Goal: Information Seeking & Learning: Understand process/instructions

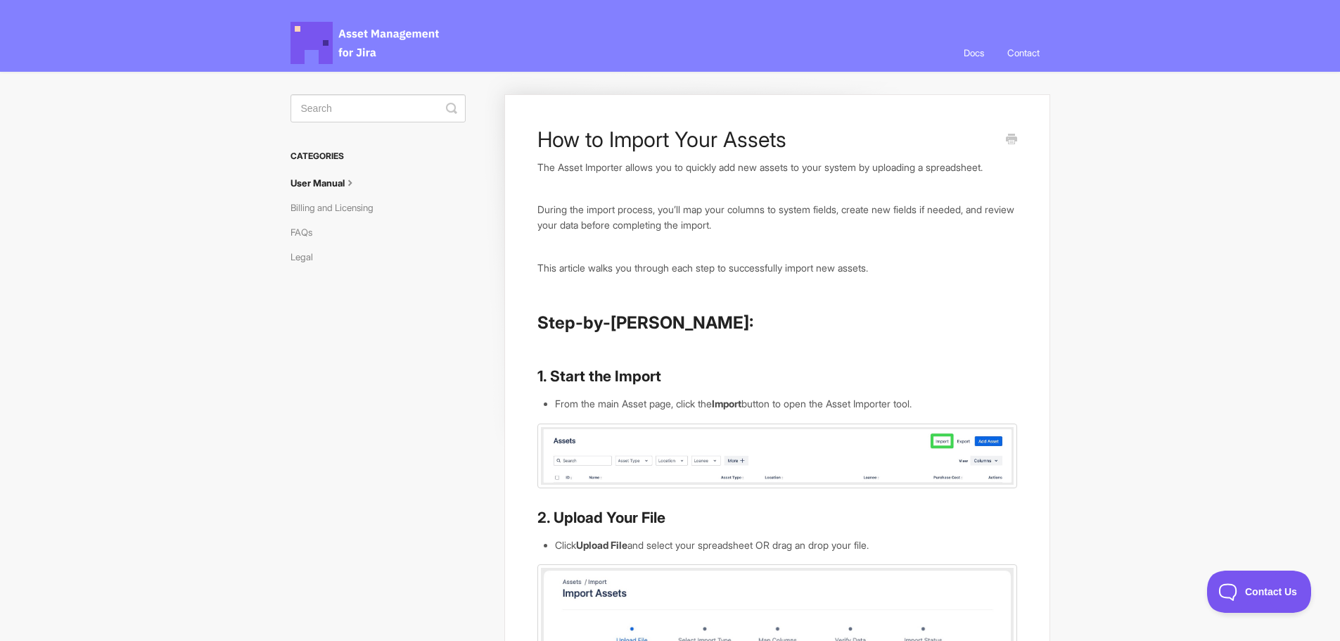
click at [338, 183] on link "User Manual" at bounding box center [328, 183] width 77 height 23
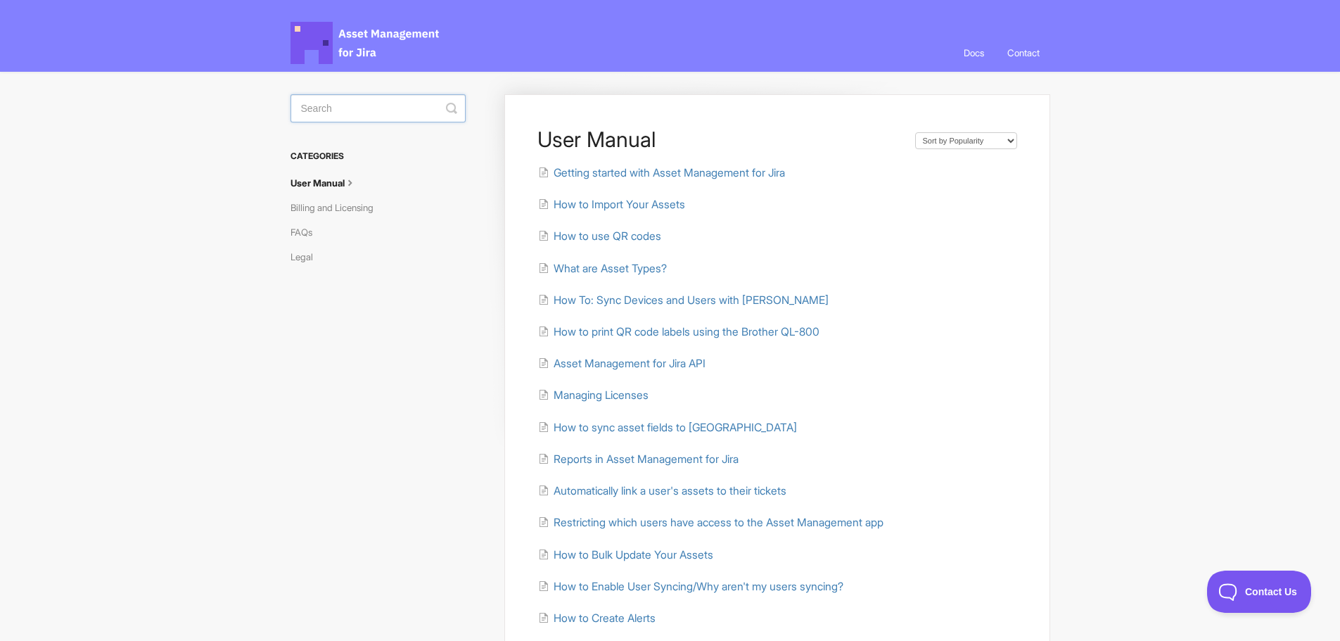
click at [387, 115] on input "Search" at bounding box center [377, 108] width 175 height 28
type input "MIGRATE"
